Goal: Task Accomplishment & Management: Use online tool/utility

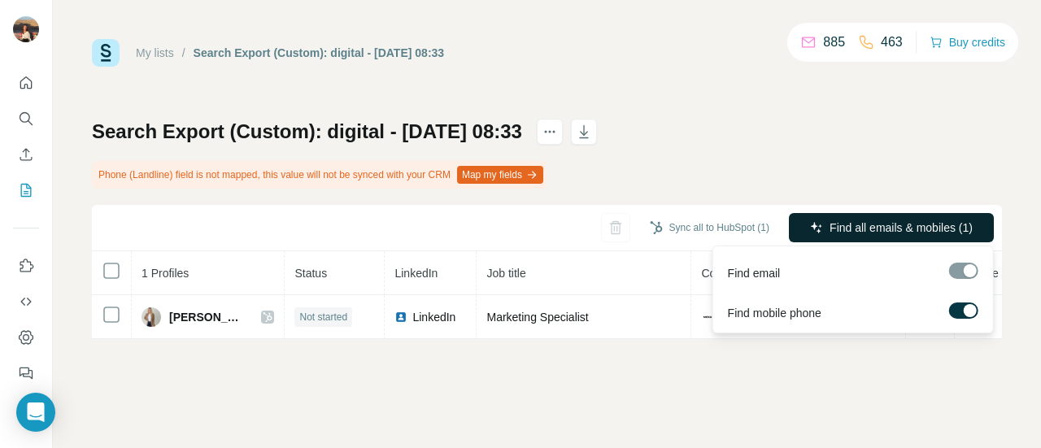
click at [851, 241] on button "Find all emails & mobiles (1)" at bounding box center [891, 227] width 205 height 29
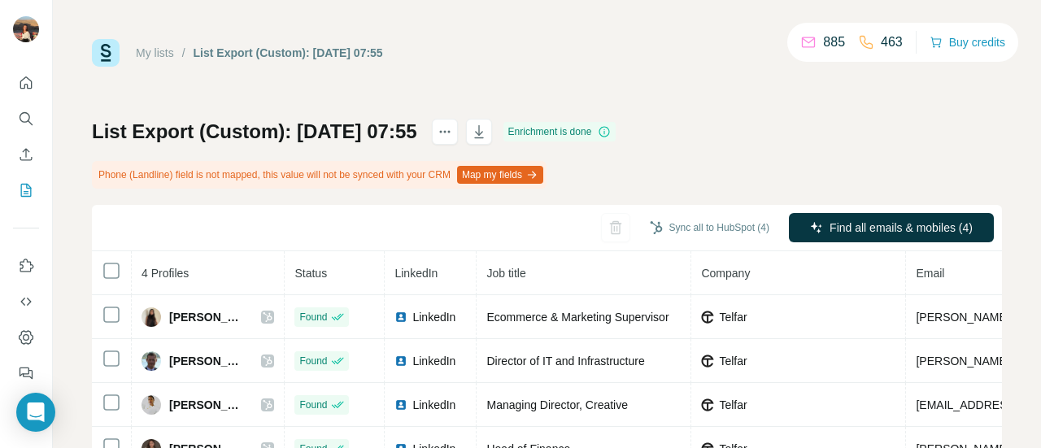
scroll to position [69, 0]
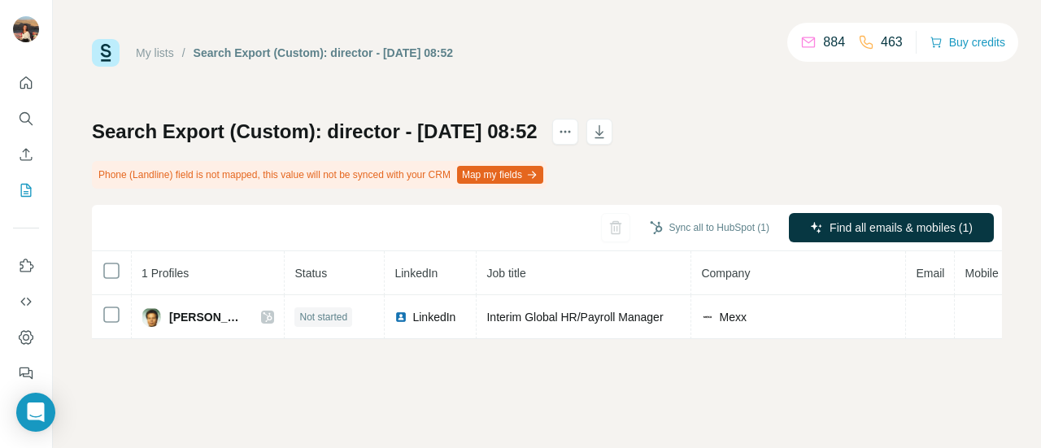
click at [875, 203] on div "Search Export (Custom): director - [DATE] 08:52 Phone (Landline) field is not m…" at bounding box center [547, 229] width 910 height 220
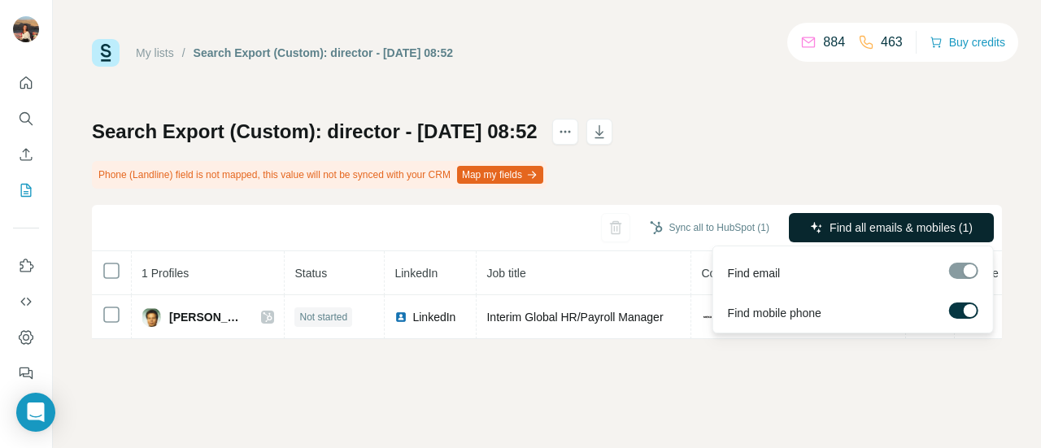
click at [875, 220] on span "Find all emails & mobiles (1)" at bounding box center [901, 228] width 143 height 16
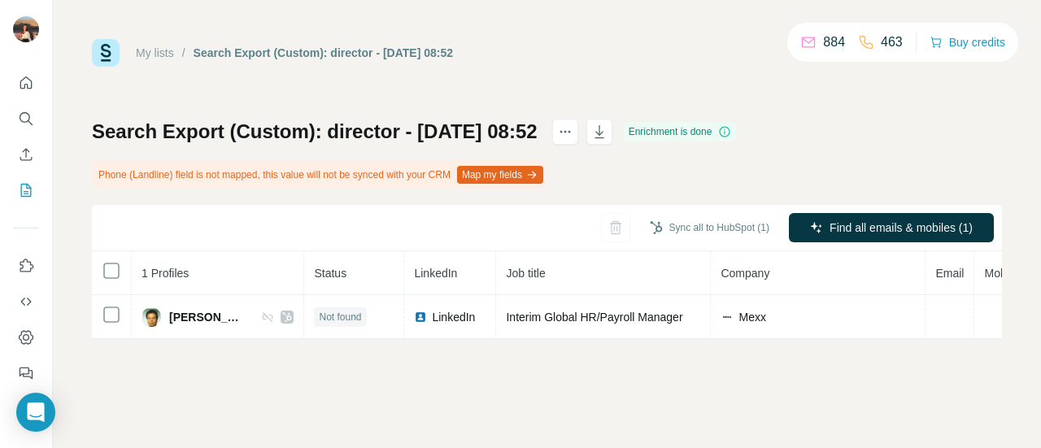
drag, startPoint x: 696, startPoint y: 227, endPoint x: 872, endPoint y: 107, distance: 212.6
click at [872, 107] on div "My lists / Search Export (Custom): director - [DATE] 08:52 884 463 Buy credits …" at bounding box center [547, 189] width 910 height 300
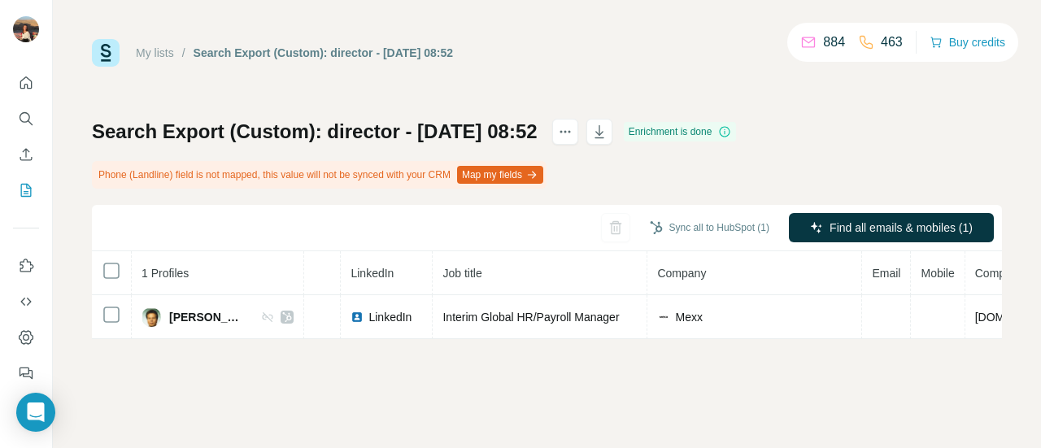
scroll to position [0, 282]
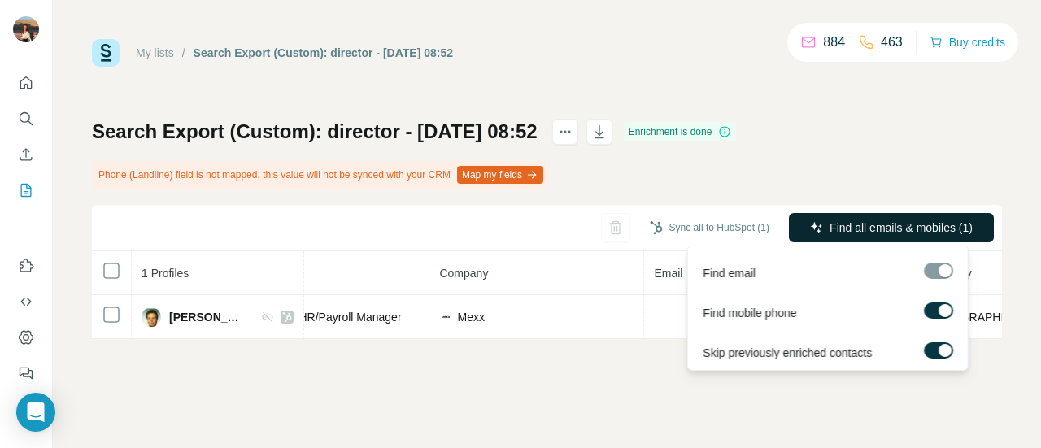
click at [884, 227] on span "Find all emails & mobiles (1)" at bounding box center [901, 228] width 143 height 16
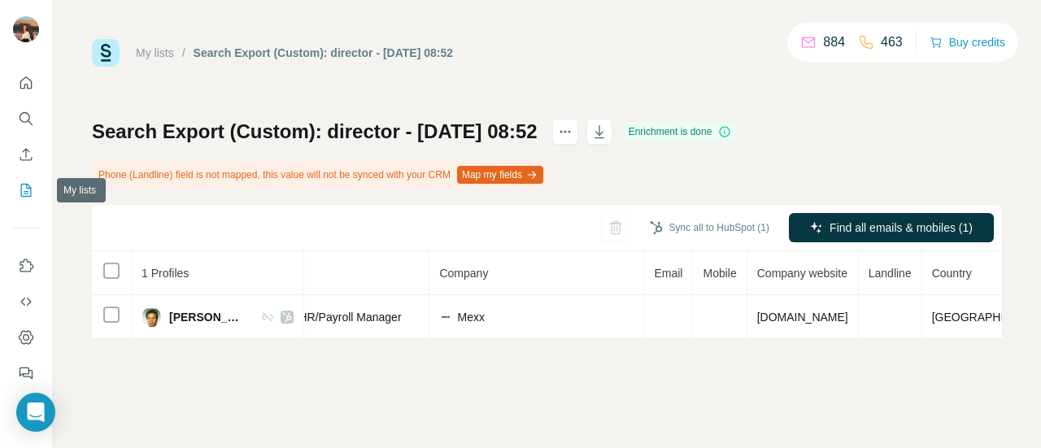
click at [24, 190] on icon "My lists" at bounding box center [26, 190] width 16 height 16
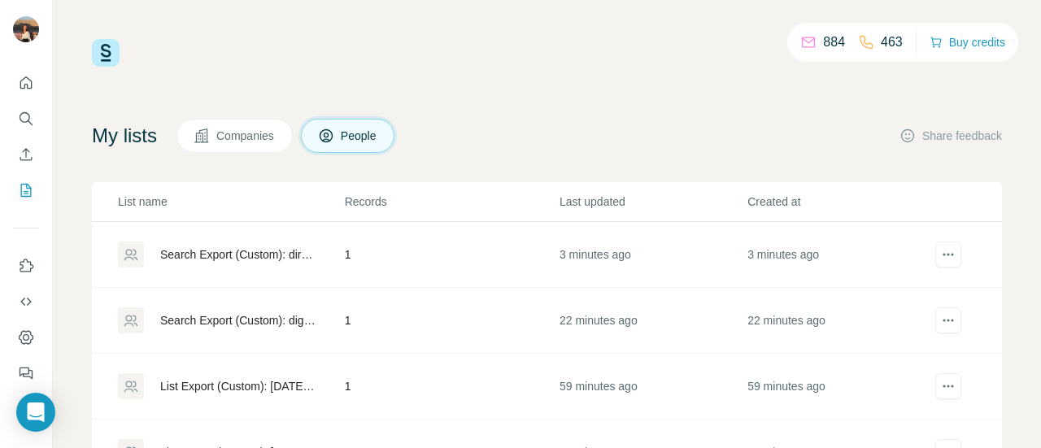
click at [220, 235] on td "Search Export (Custom): director - [DATE] 08:52" at bounding box center [218, 255] width 252 height 66
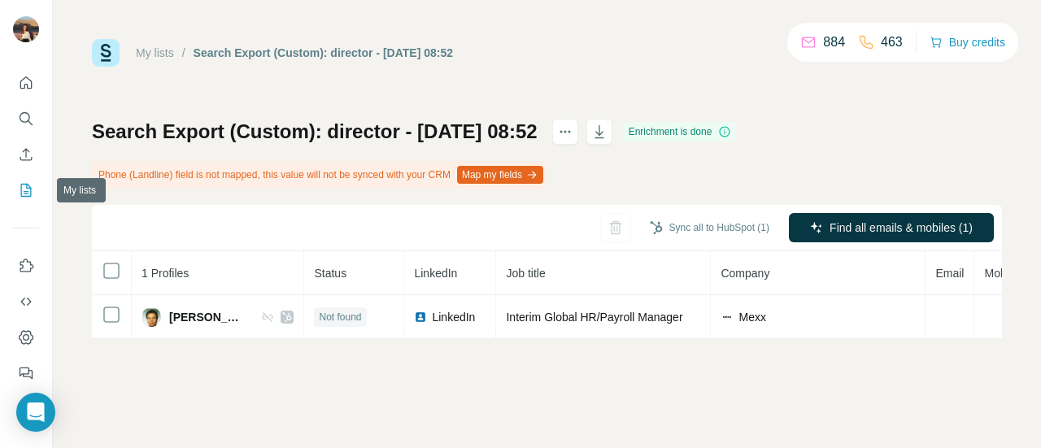
click at [15, 186] on button "My lists" at bounding box center [26, 190] width 26 height 29
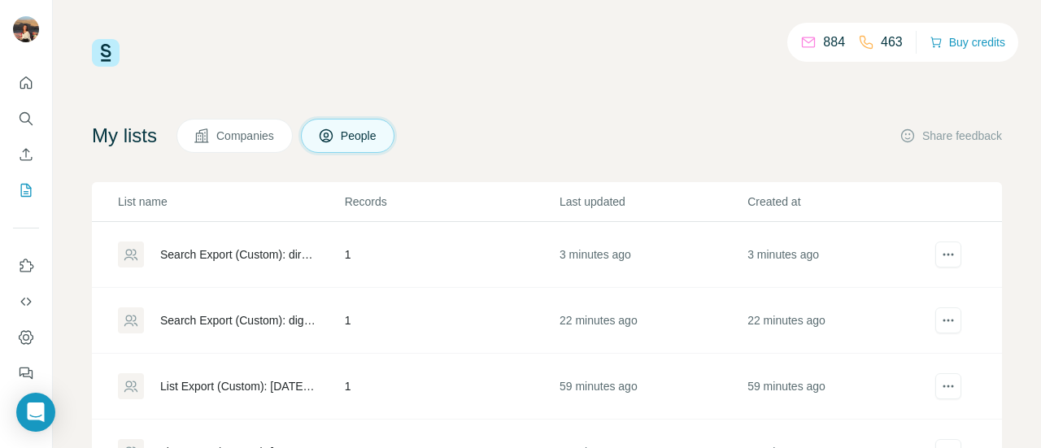
click at [180, 305] on td "Search Export (Custom): digital - [DATE] 08:33" at bounding box center [218, 321] width 252 height 66
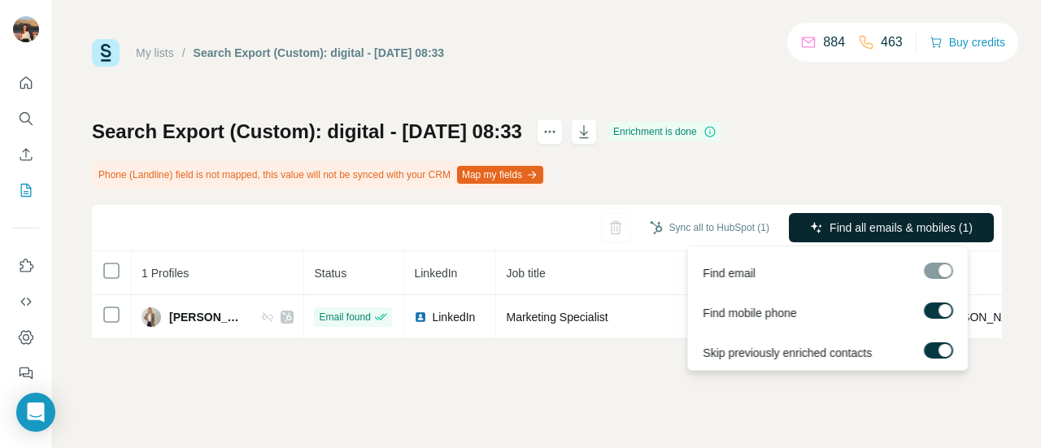
click at [887, 234] on span "Find all emails & mobiles (1)" at bounding box center [901, 228] width 143 height 16
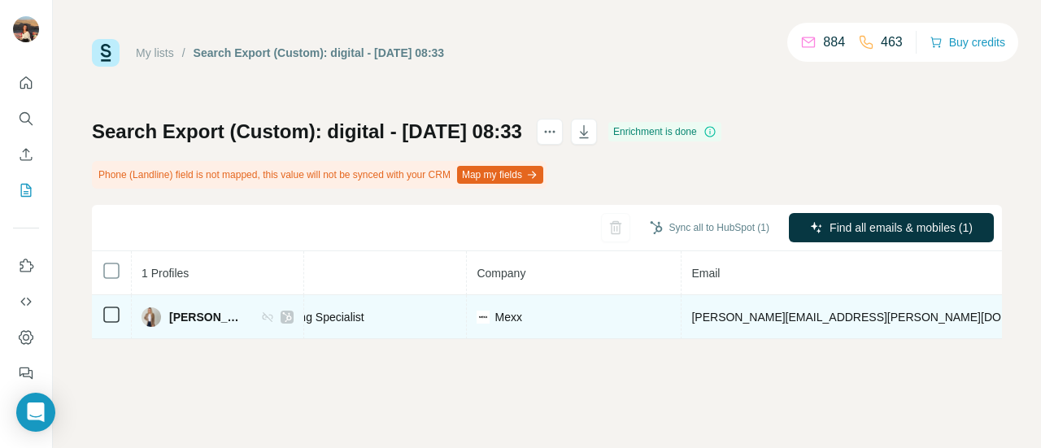
scroll to position [0, 247]
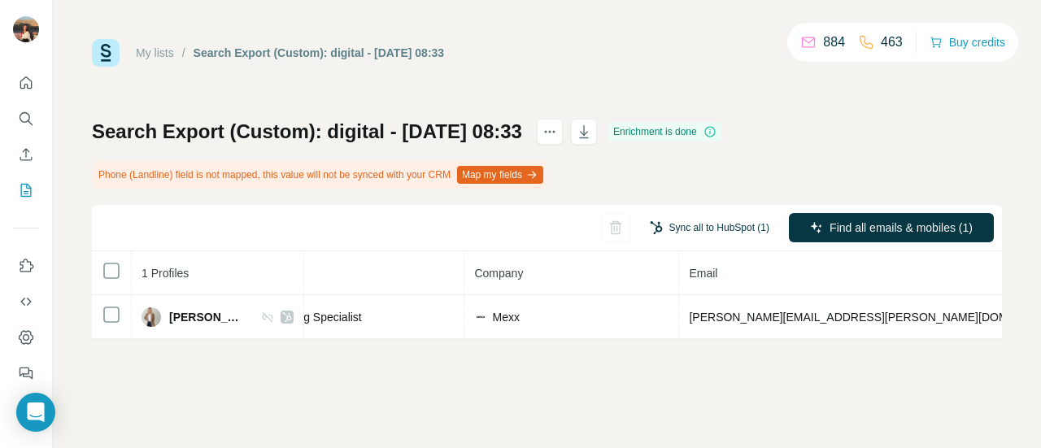
click at [749, 228] on button "Sync all to HubSpot (1)" at bounding box center [710, 228] width 142 height 24
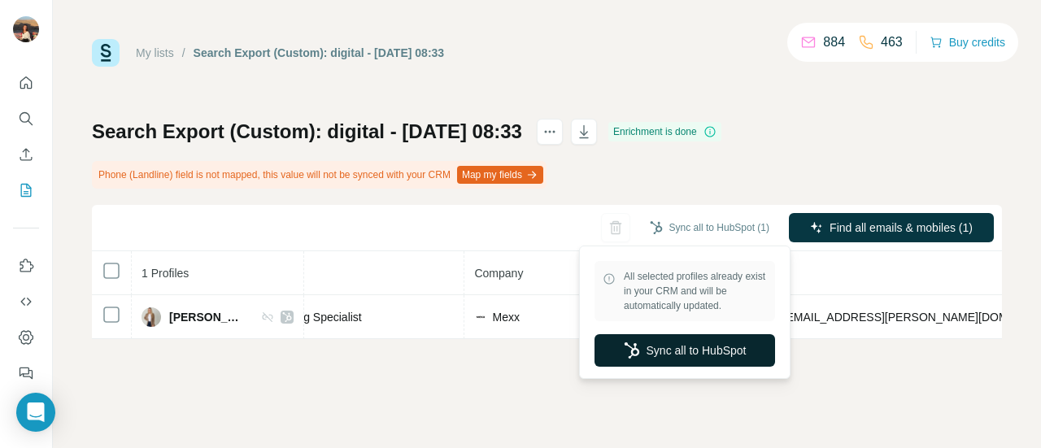
click at [706, 360] on button "Sync all to HubSpot" at bounding box center [685, 350] width 181 height 33
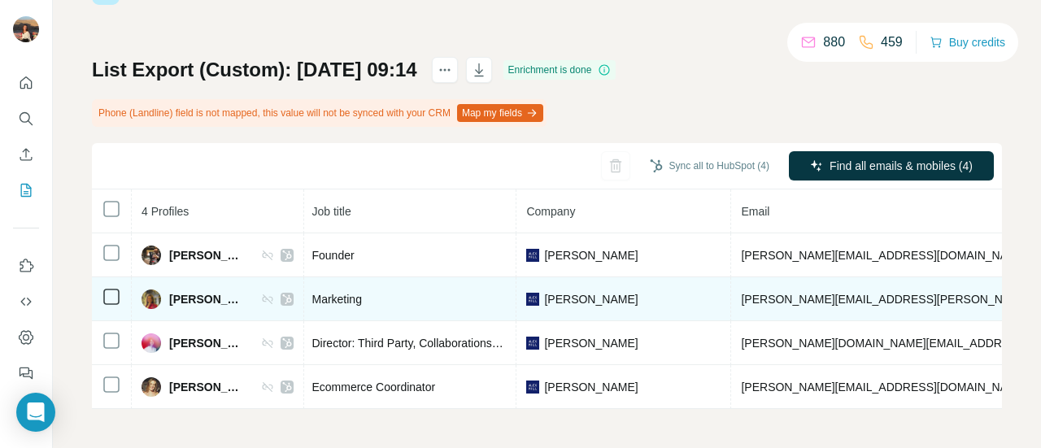
scroll to position [0, 195]
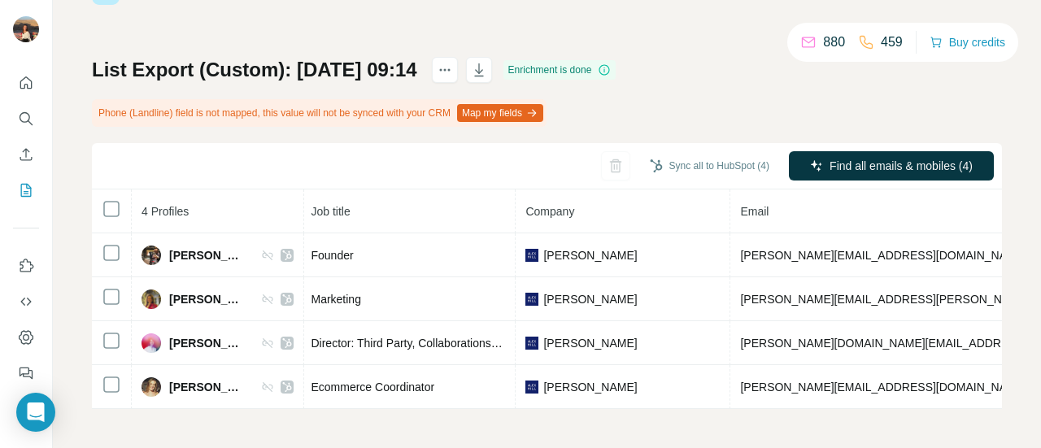
click at [665, 172] on div "Sync all to HubSpot (4)" at bounding box center [710, 165] width 142 height 29
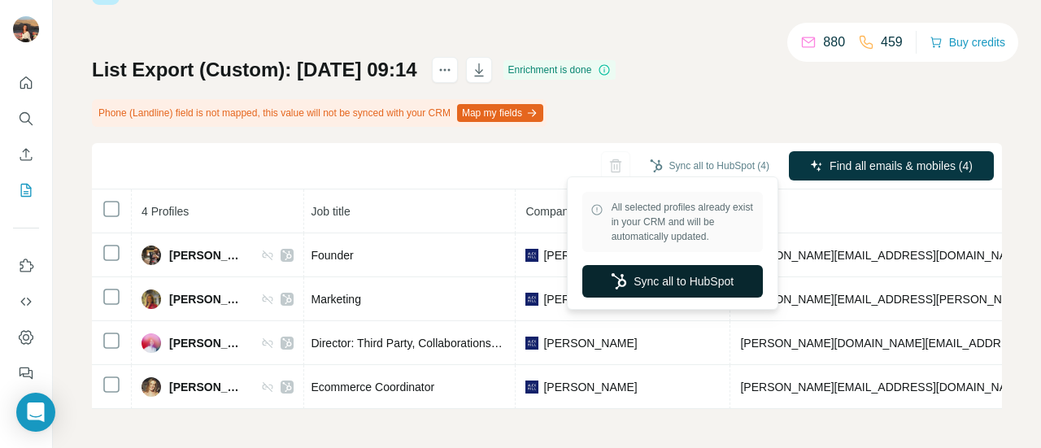
click at [647, 294] on button "Sync all to HubSpot" at bounding box center [673, 281] width 181 height 33
